Goal: Information Seeking & Learning: Check status

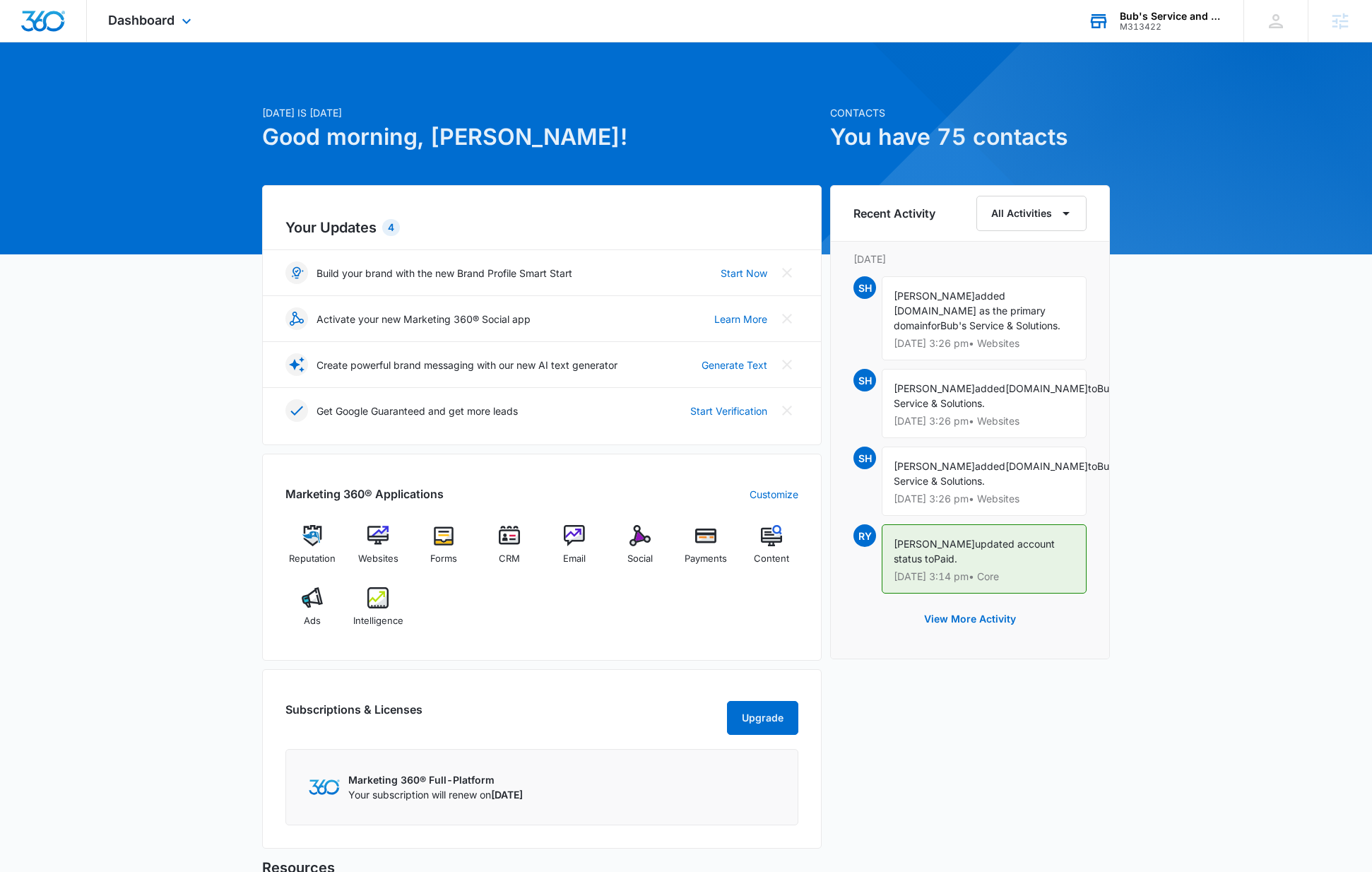
click at [1172, 19] on div "Bub's Service and Solutions" at bounding box center [1171, 16] width 104 height 12
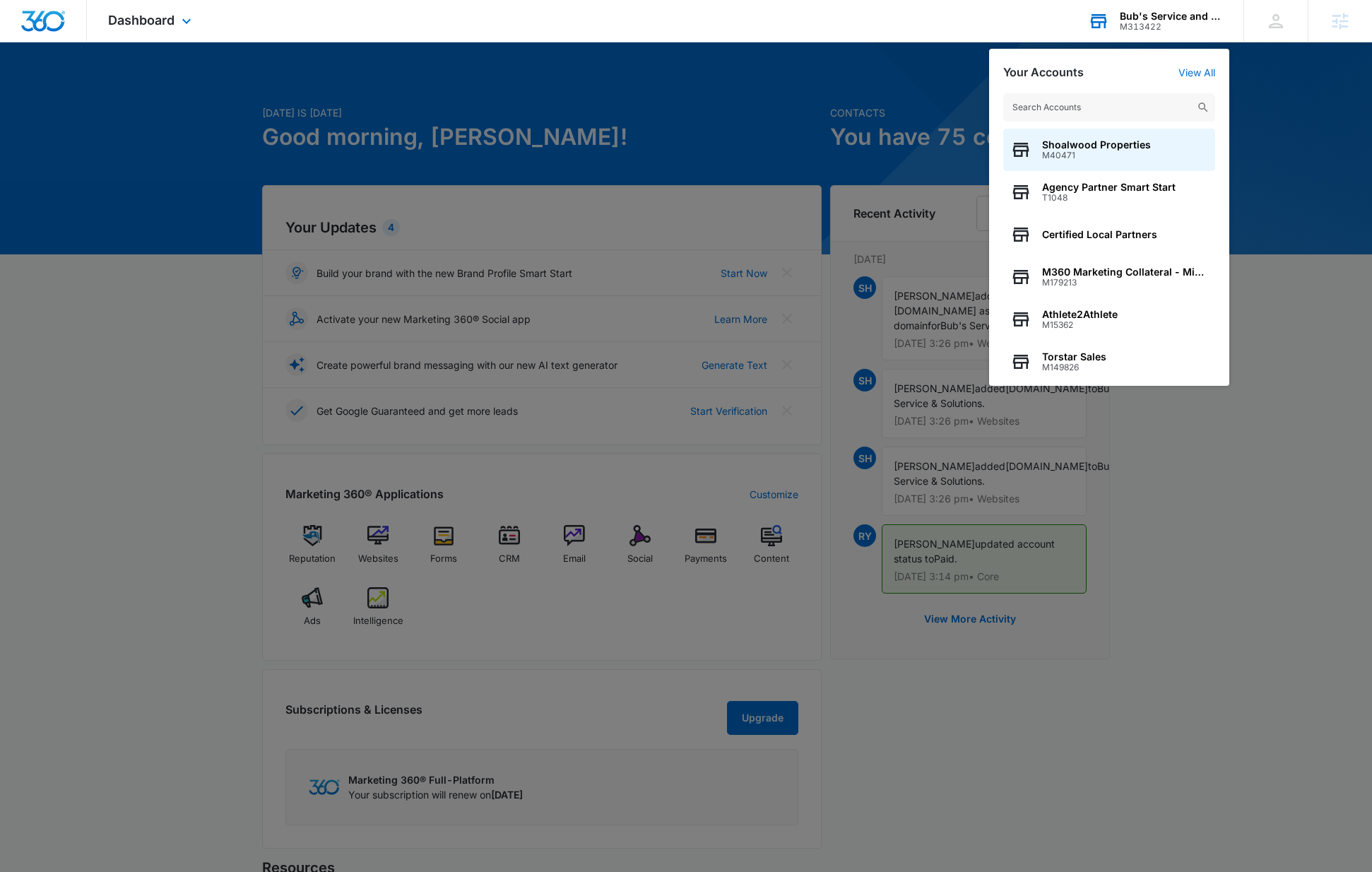
click at [1078, 105] on input "text" at bounding box center [1109, 106] width 212 height 28
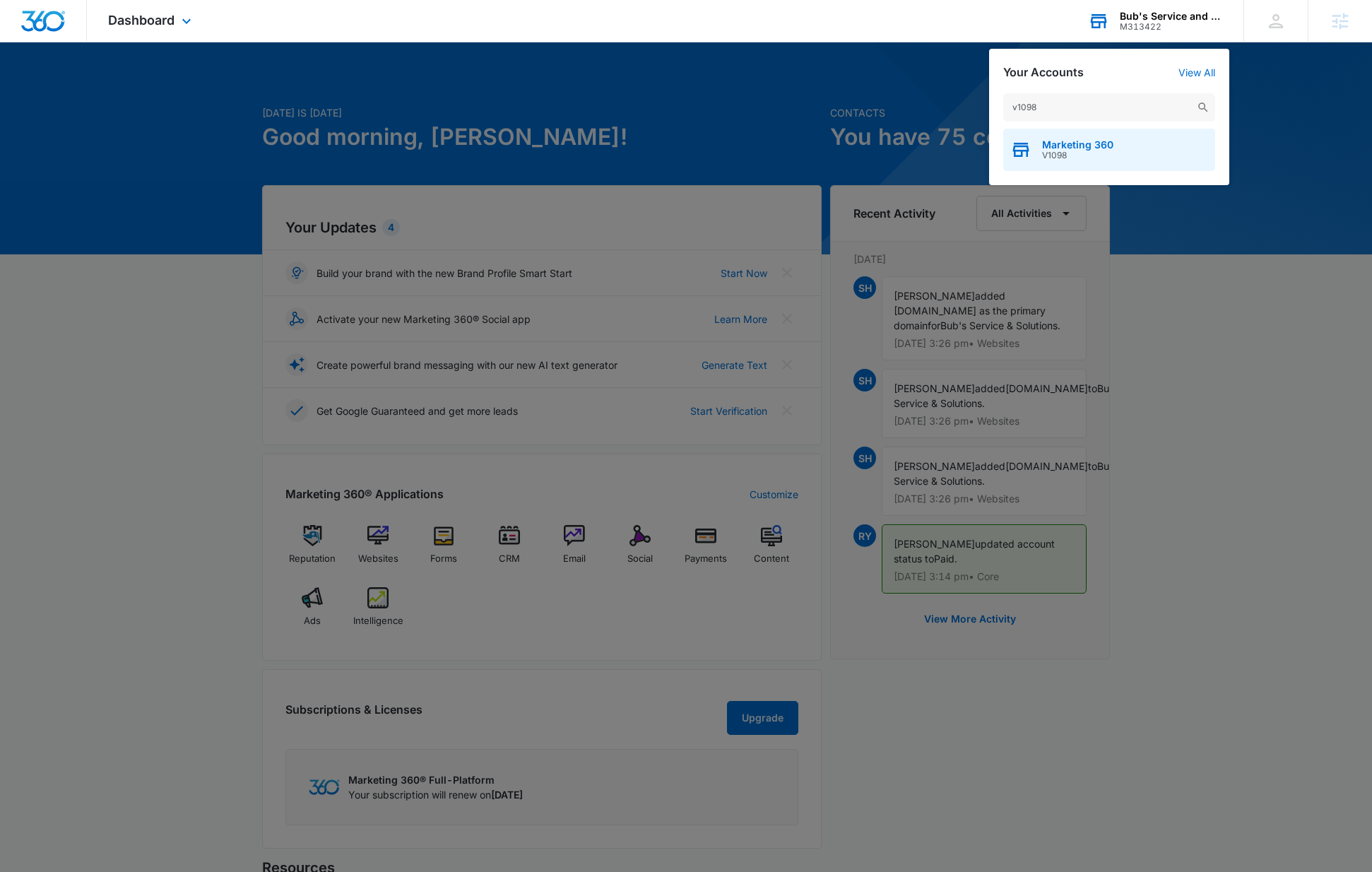
type input "v1098"
click at [1090, 147] on span "Marketing 360" at bounding box center [1078, 145] width 72 height 12
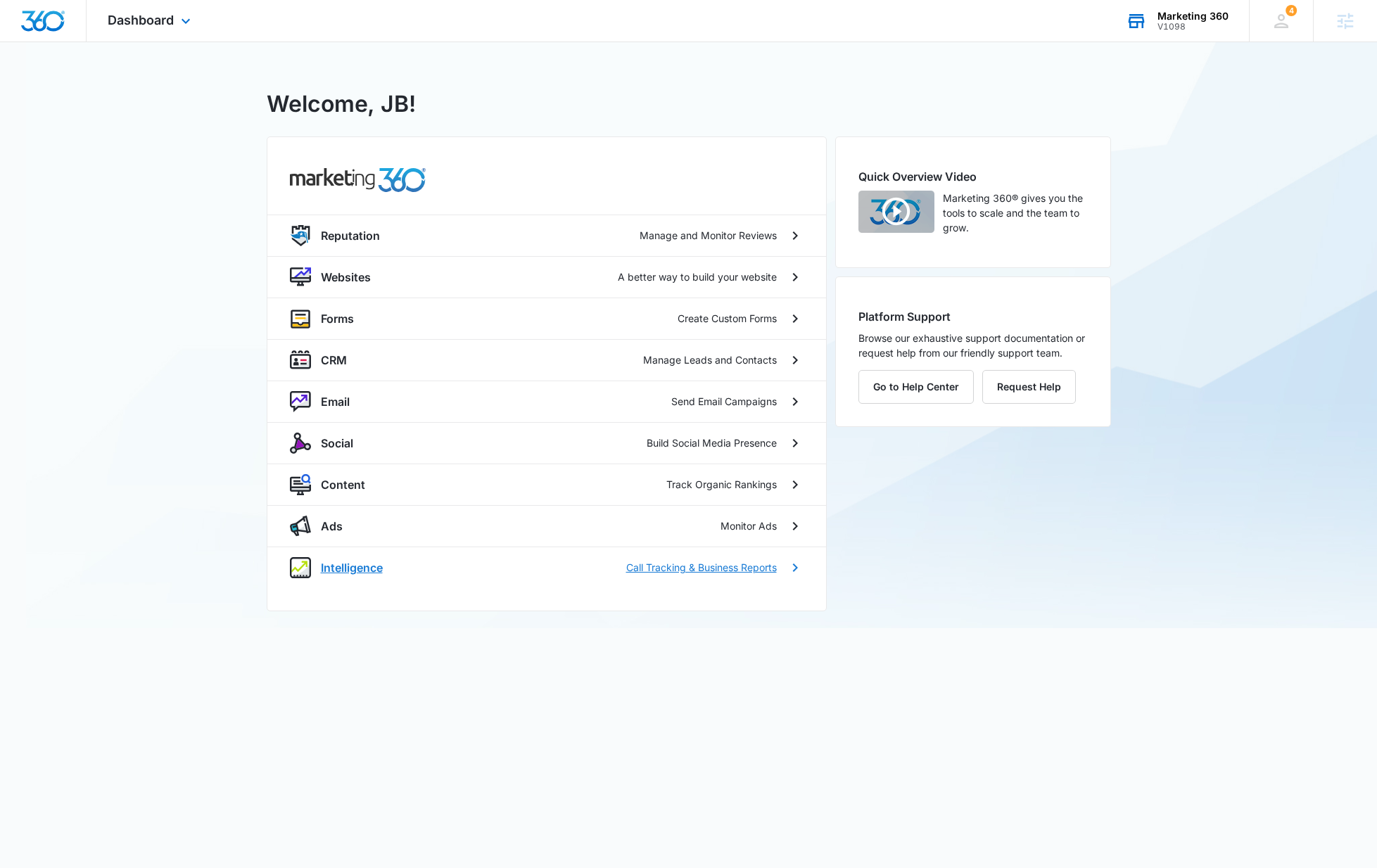
click at [340, 557] on div "Intelligence Call Tracking & Business Reports" at bounding box center [546, 567] width 514 height 21
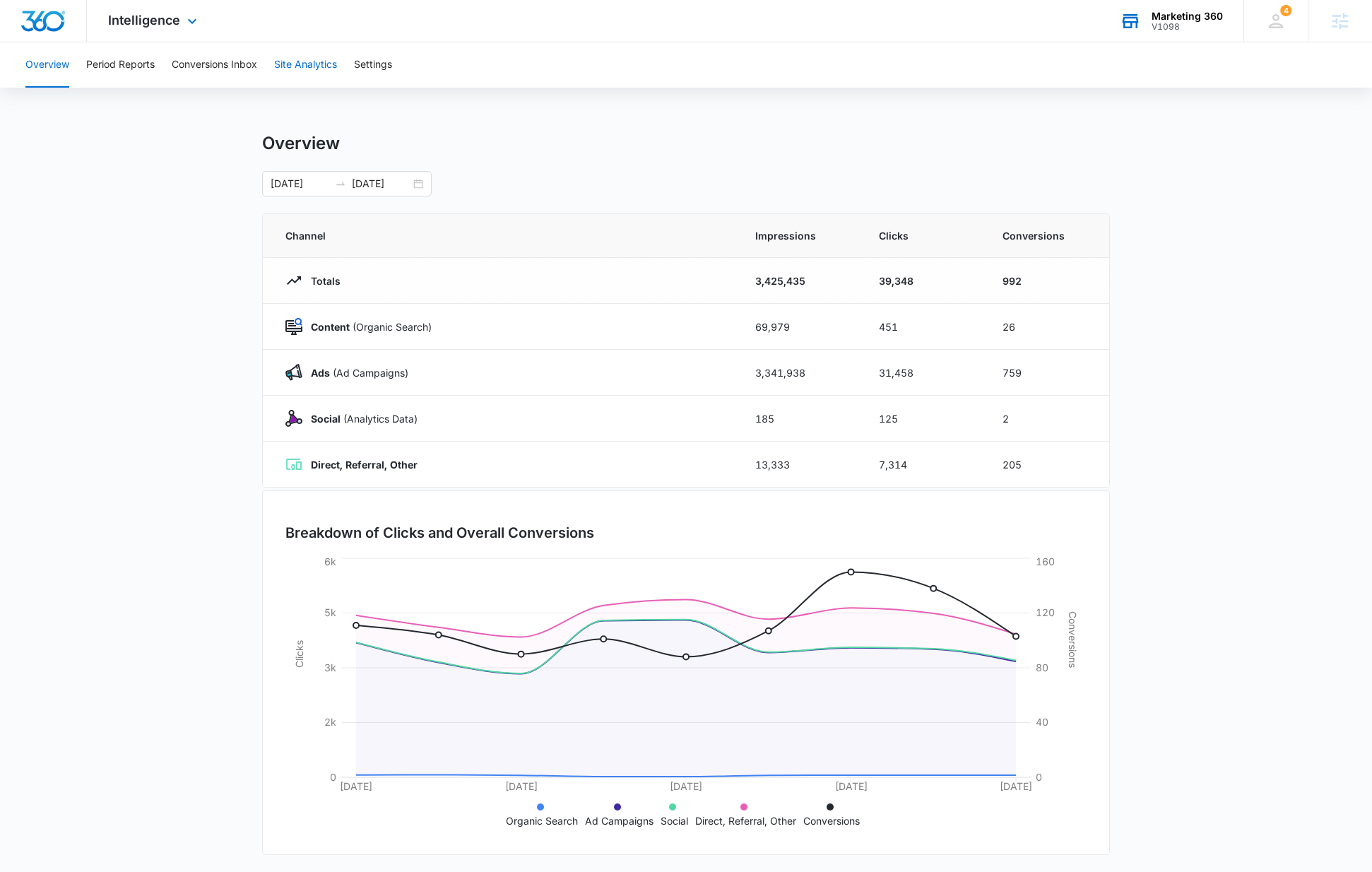
click at [330, 67] on button "Site Analytics" at bounding box center [305, 65] width 63 height 45
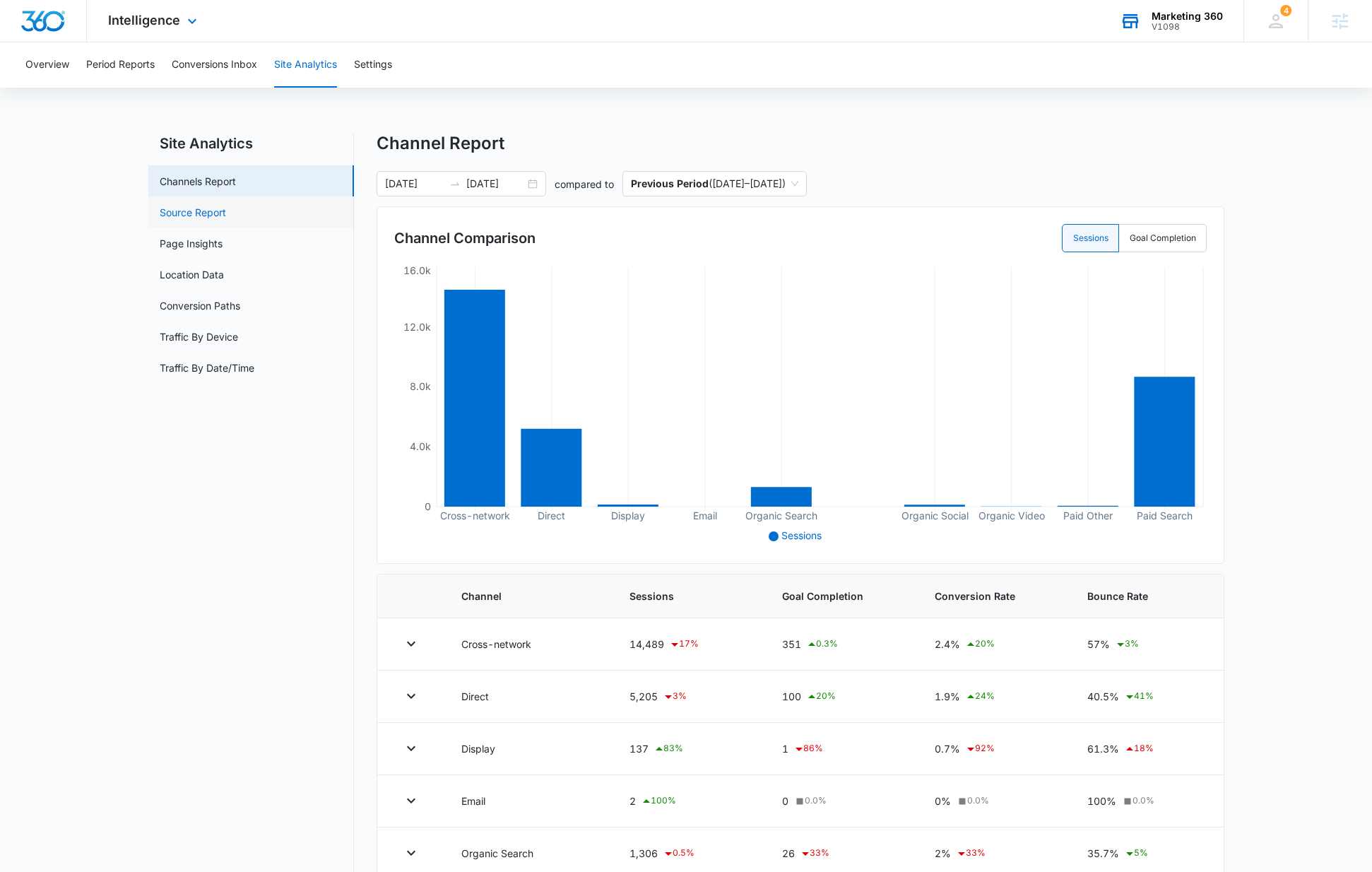
click at [213, 214] on link "Source Report" at bounding box center [193, 212] width 67 height 15
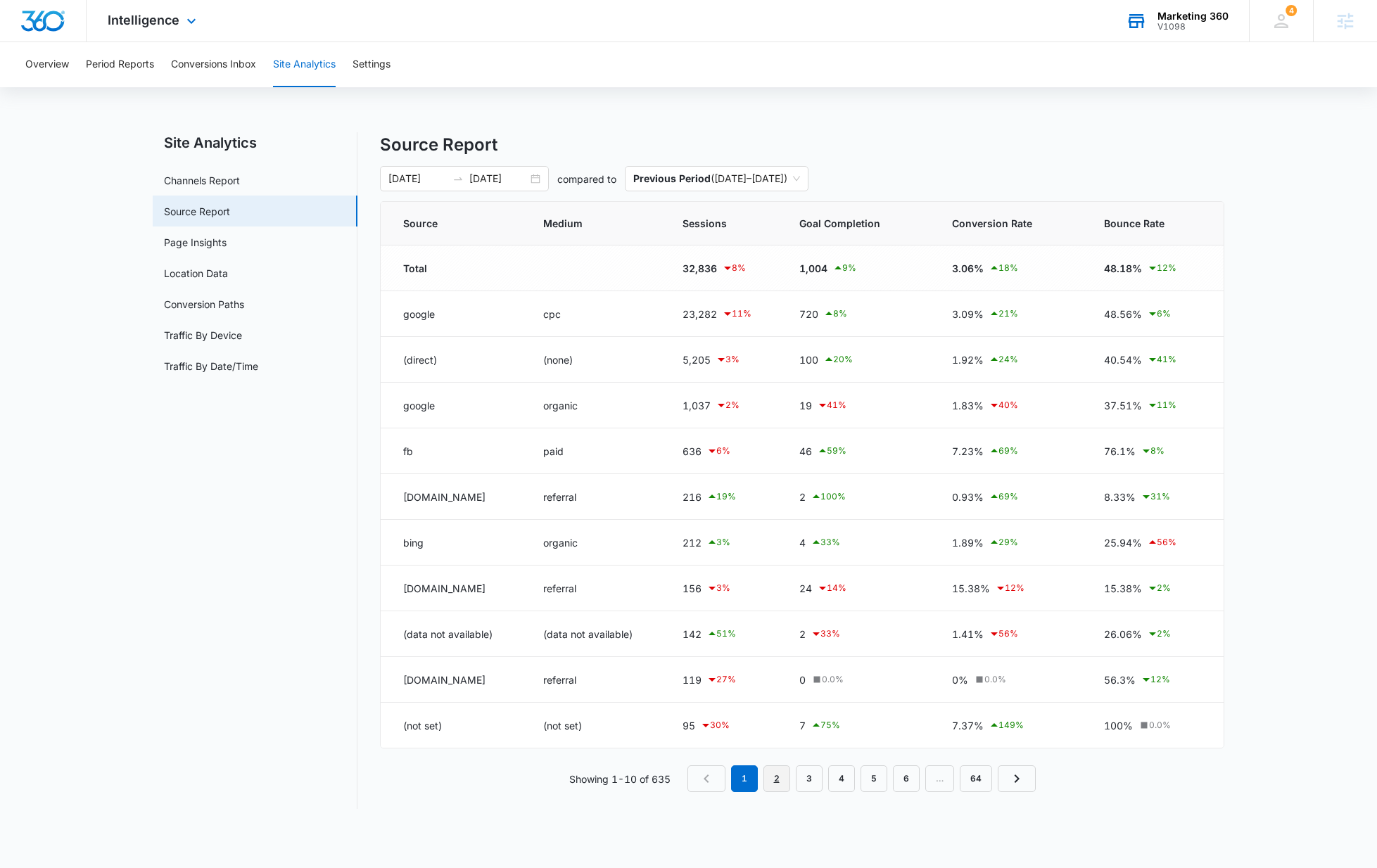
click at [767, 777] on link "2" at bounding box center [777, 778] width 27 height 27
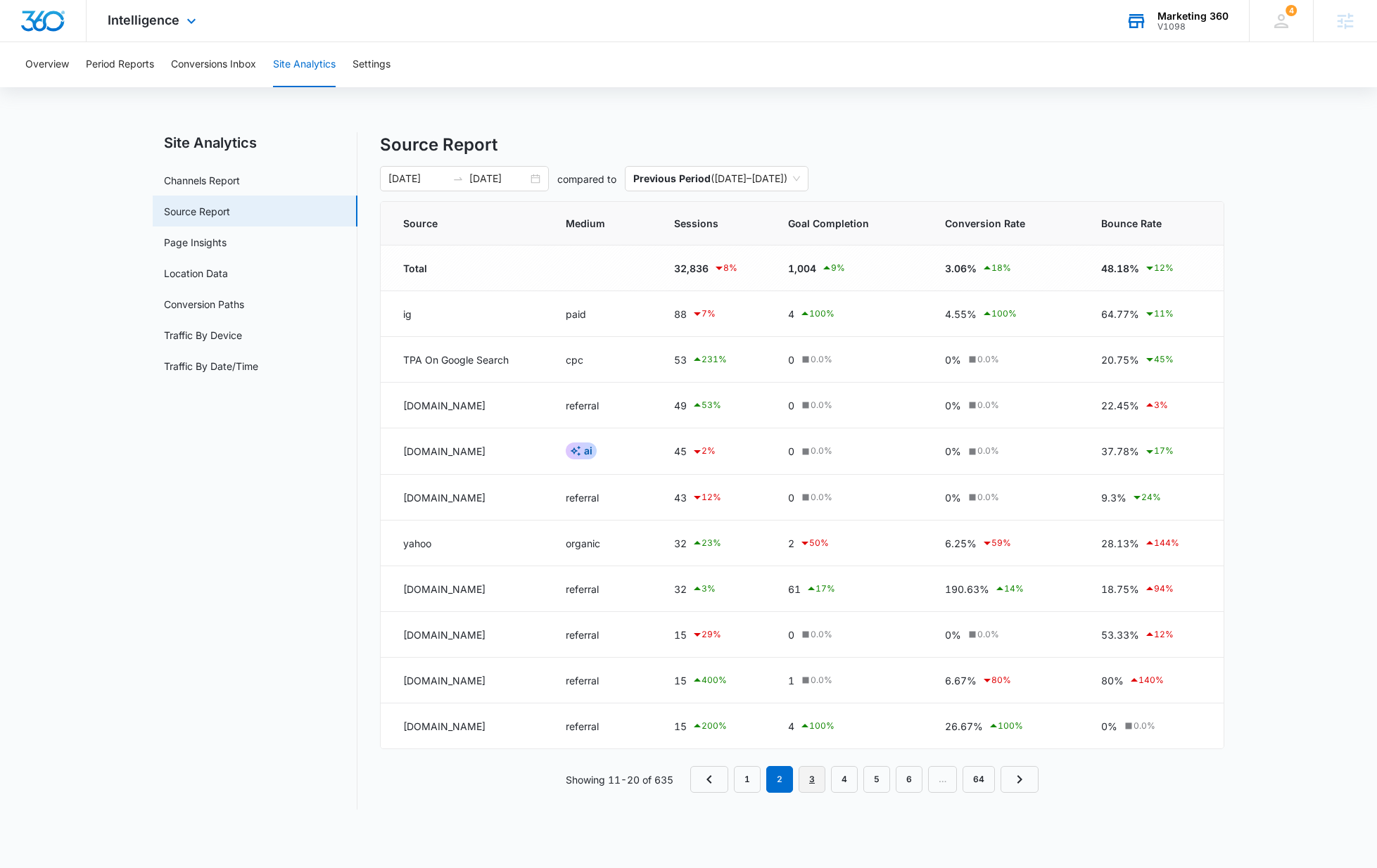
click at [807, 780] on link "3" at bounding box center [812, 779] width 27 height 27
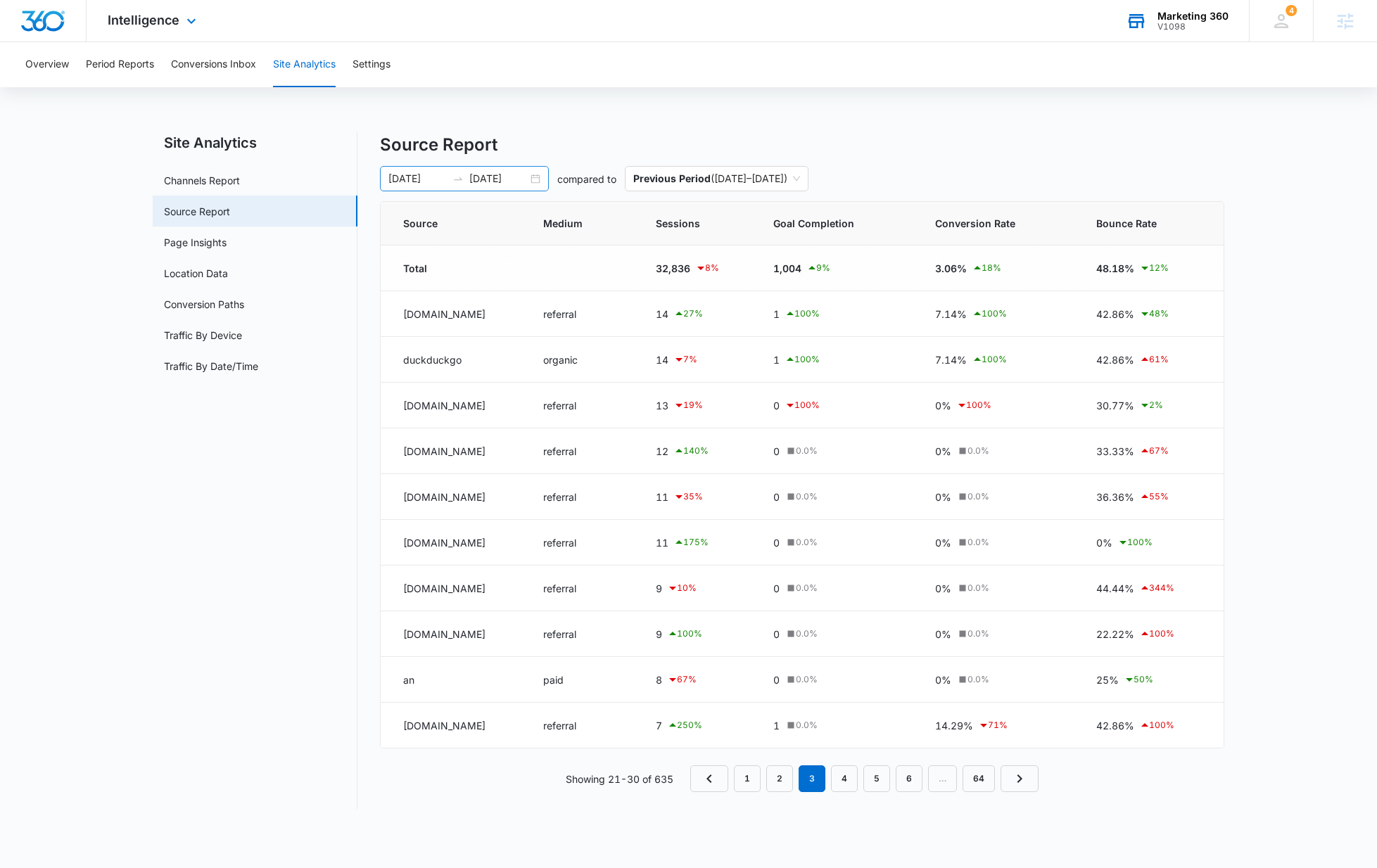
click at [461, 170] on div "[DATE] [DATE]" at bounding box center [463, 178] width 169 height 25
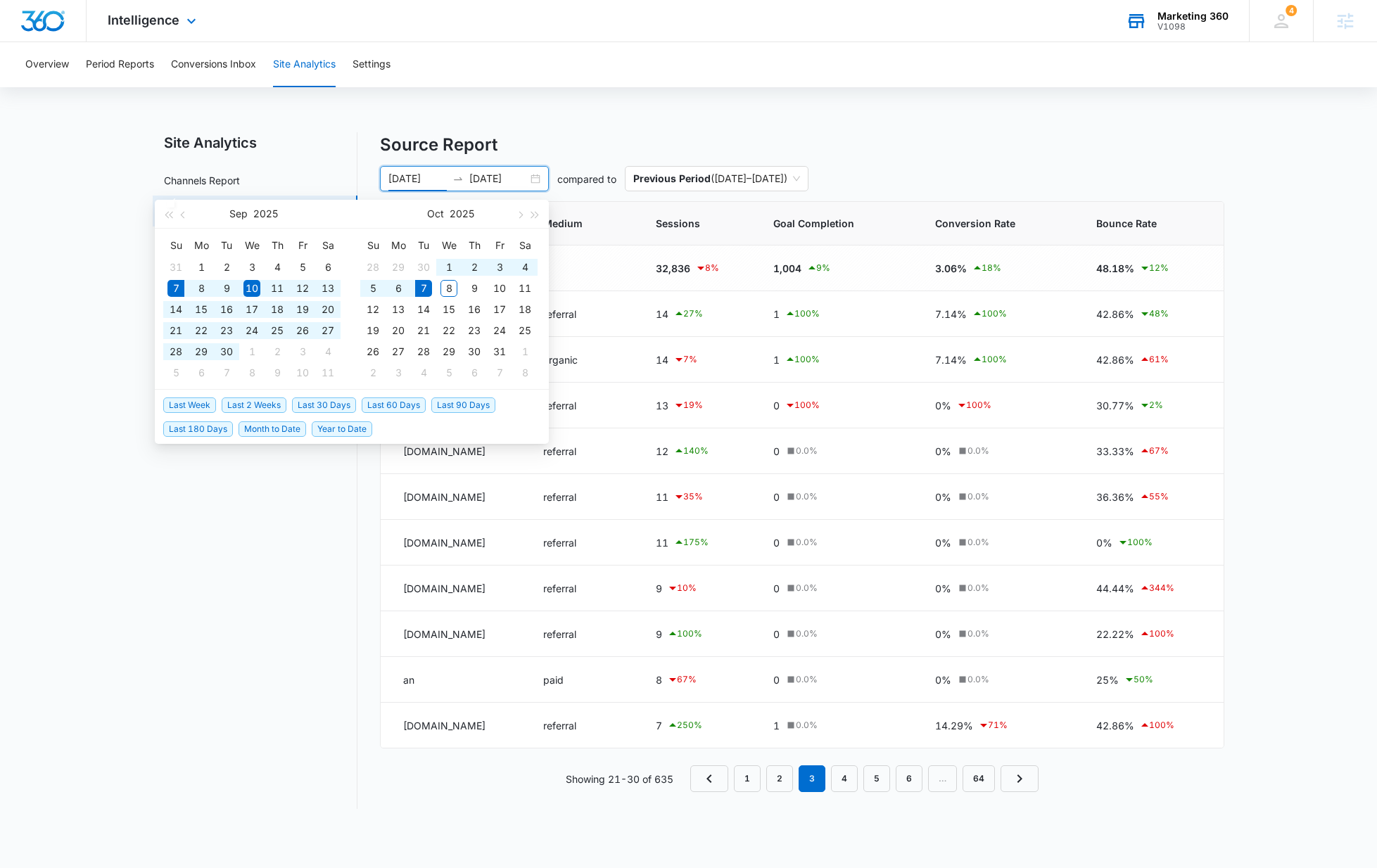
click at [322, 408] on span "Last 30 Days" at bounding box center [324, 406] width 64 height 15
type input "[DATE]"
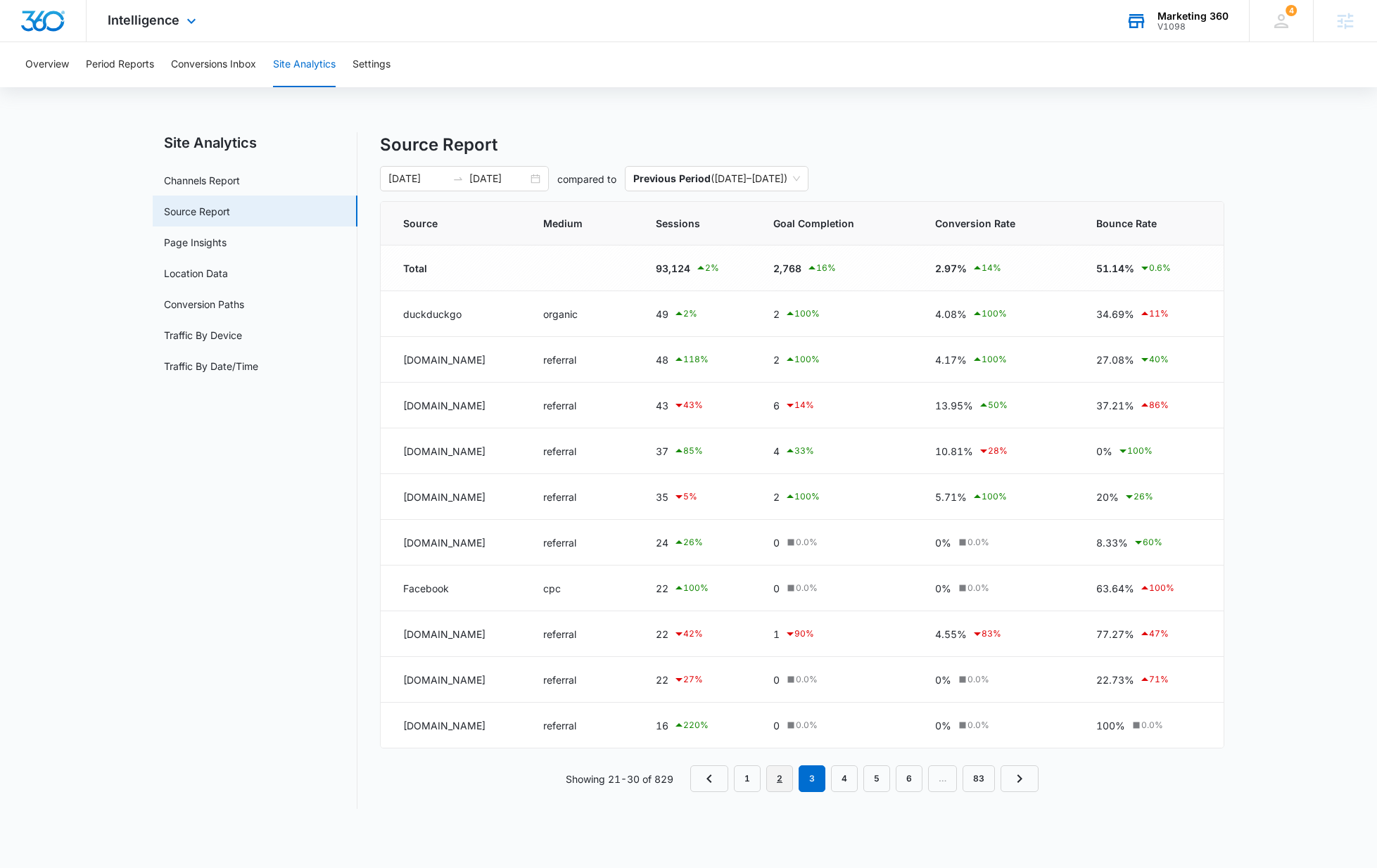
click at [776, 781] on link "2" at bounding box center [780, 778] width 27 height 27
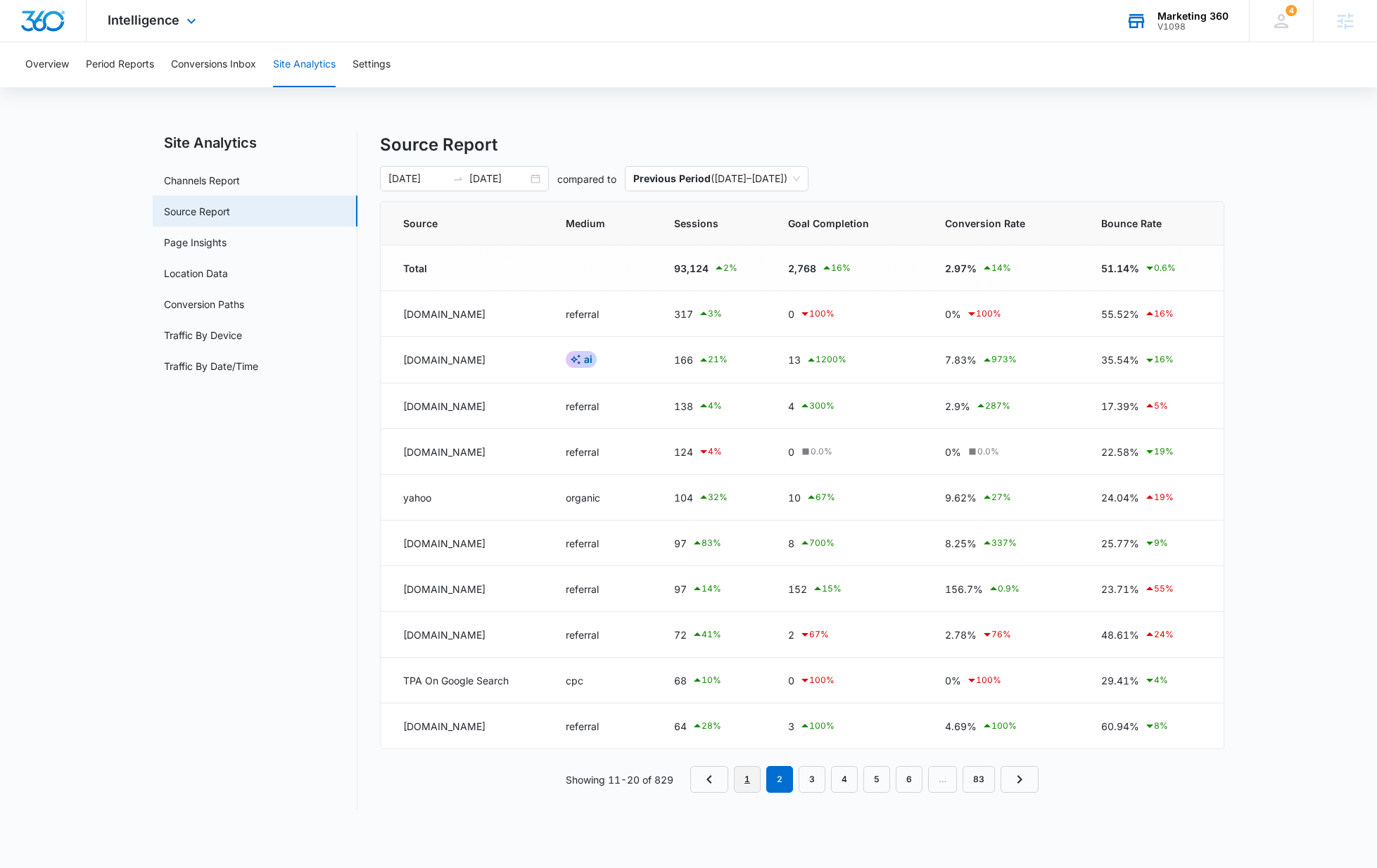
click at [748, 785] on link "1" at bounding box center [748, 779] width 27 height 27
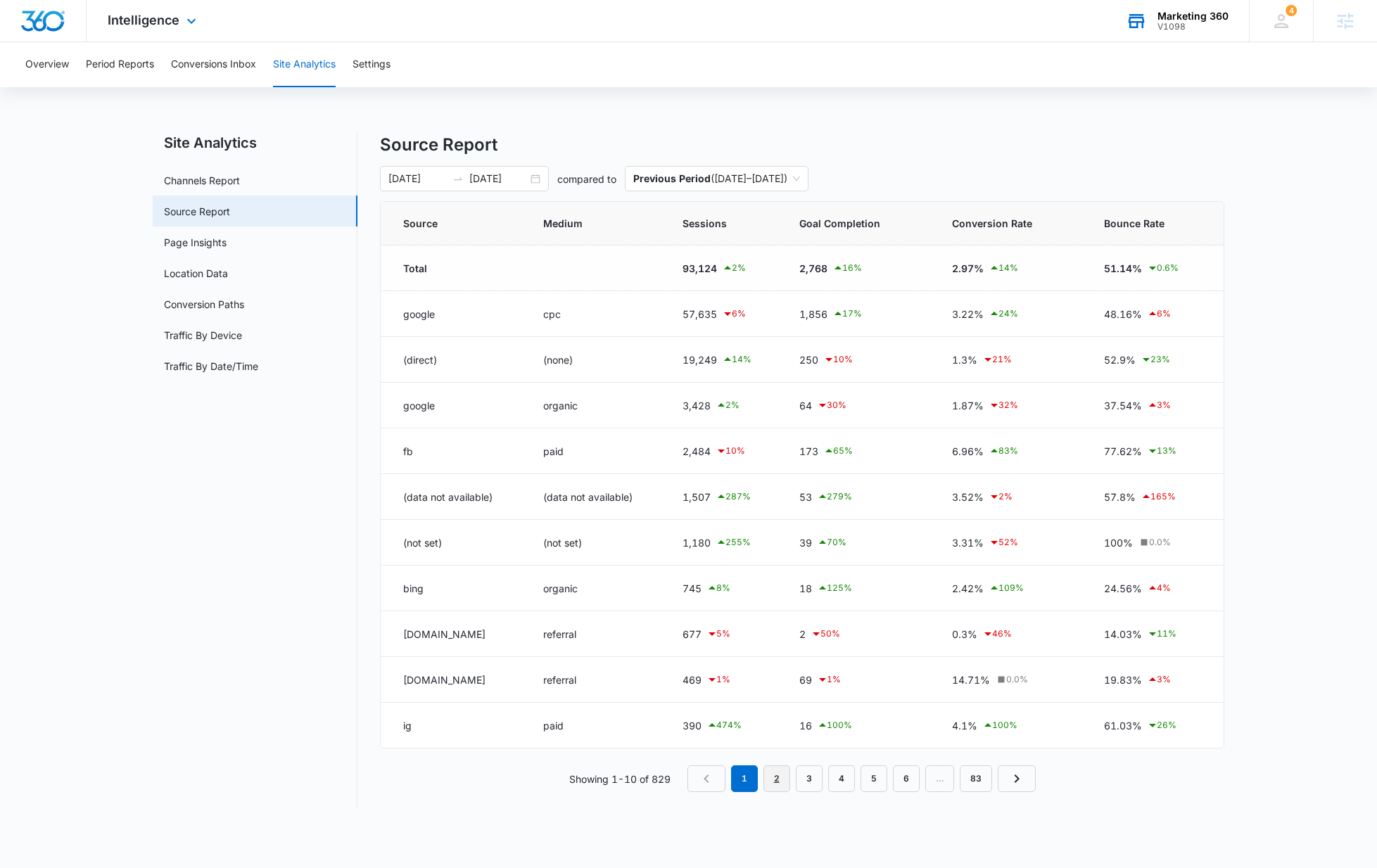
click at [776, 780] on link "2" at bounding box center [777, 778] width 27 height 27
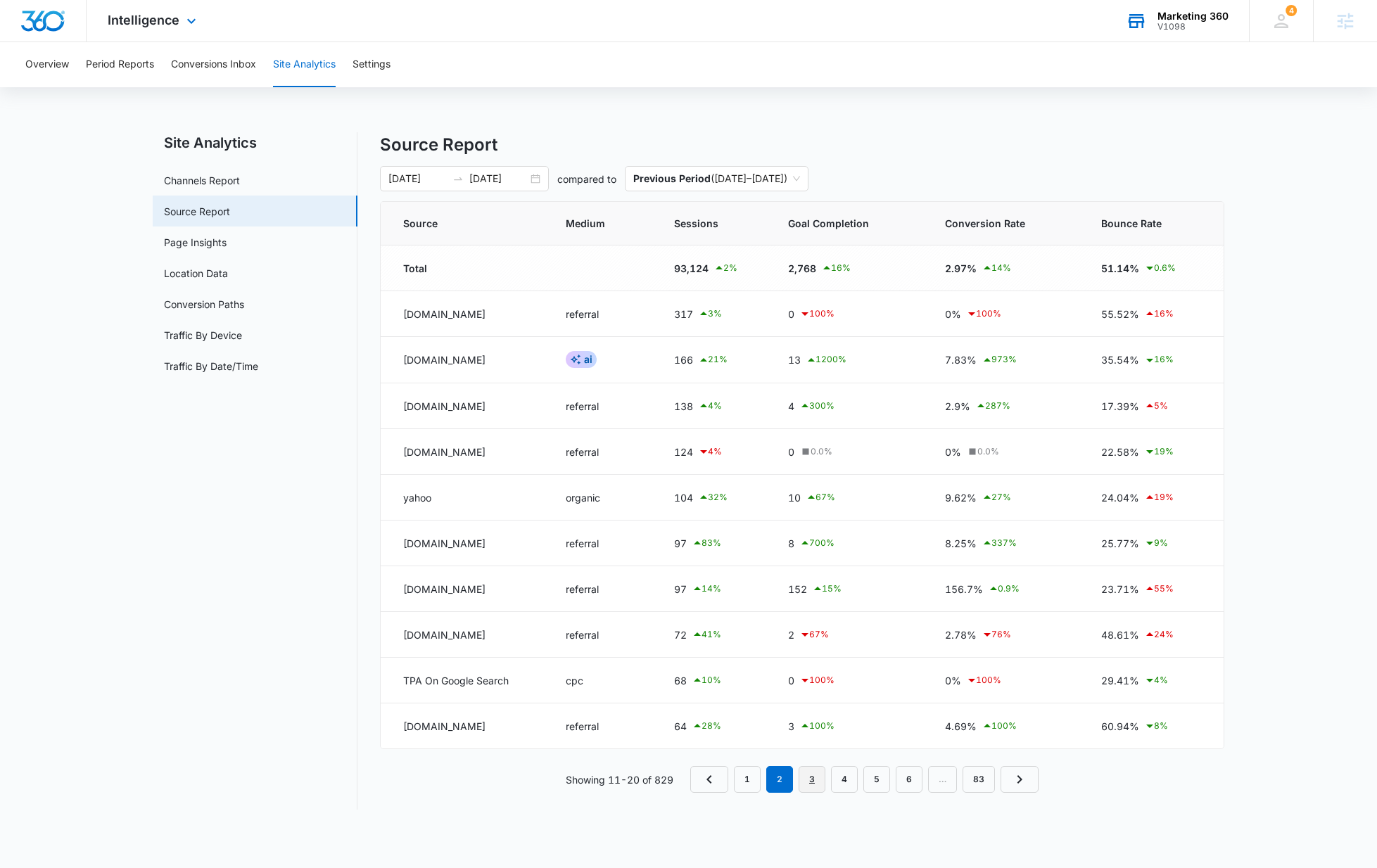
click at [812, 784] on link "3" at bounding box center [812, 779] width 27 height 27
